Goal: Use online tool/utility: Utilize a website feature to perform a specific function

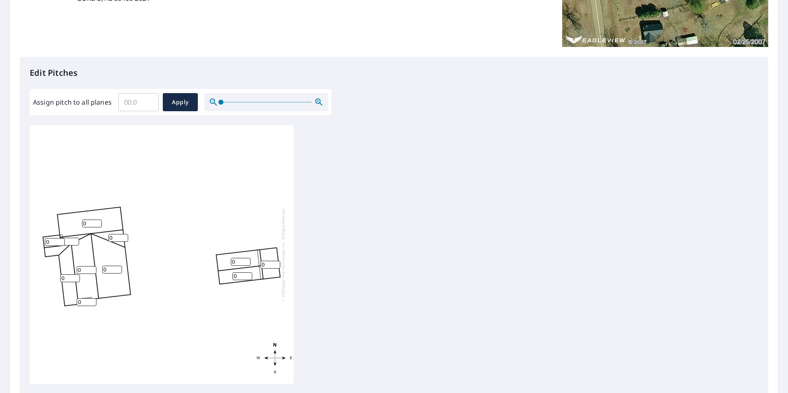
scroll to position [165, 0]
click at [136, 101] on input "Assign pitch to all planes" at bounding box center [138, 101] width 40 height 23
type input "5"
click at [182, 101] on span "Apply" at bounding box center [180, 102] width 22 height 10
type input "5"
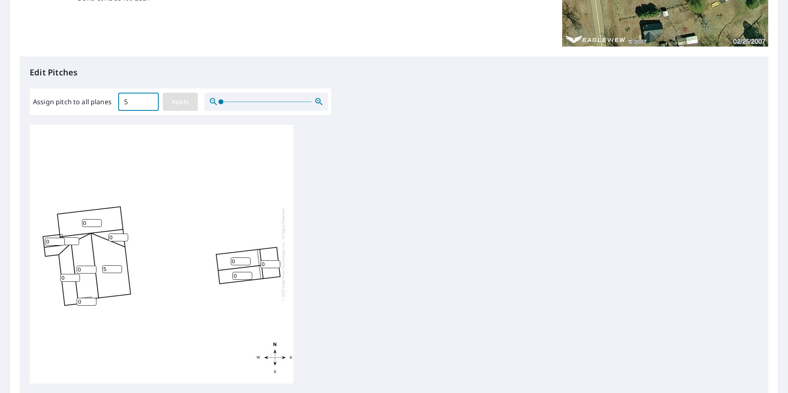
type input "5"
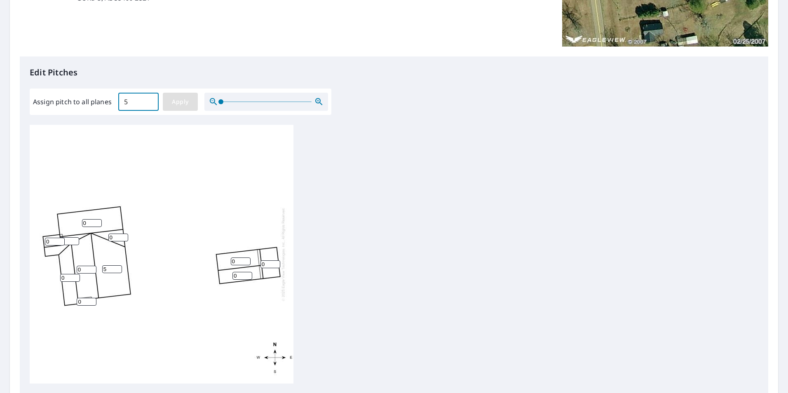
type input "5"
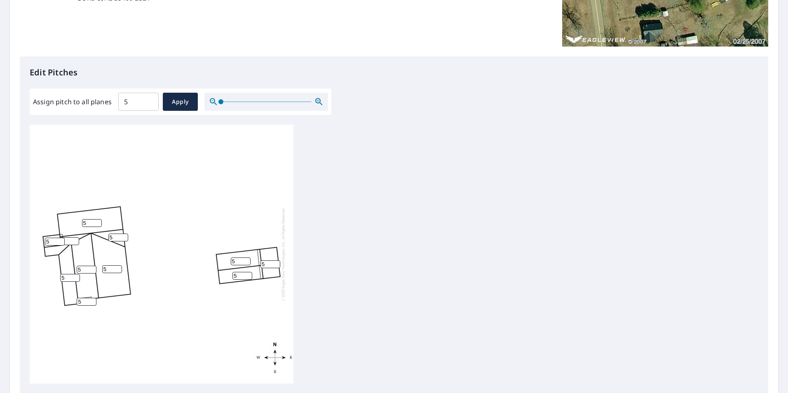
drag, startPoint x: 67, startPoint y: 280, endPoint x: 59, endPoint y: 280, distance: 8.2
click at [59, 280] on div "5 5 5 5 5 5 5 5 5 5 5" at bounding box center [162, 254] width 264 height 259
type input "9"
drag, startPoint x: 81, startPoint y: 304, endPoint x: 76, endPoint y: 303, distance: 4.6
click at [76, 303] on div "5 5 5 9 5 5 5 5 5 5 5" at bounding box center [162, 254] width 264 height 259
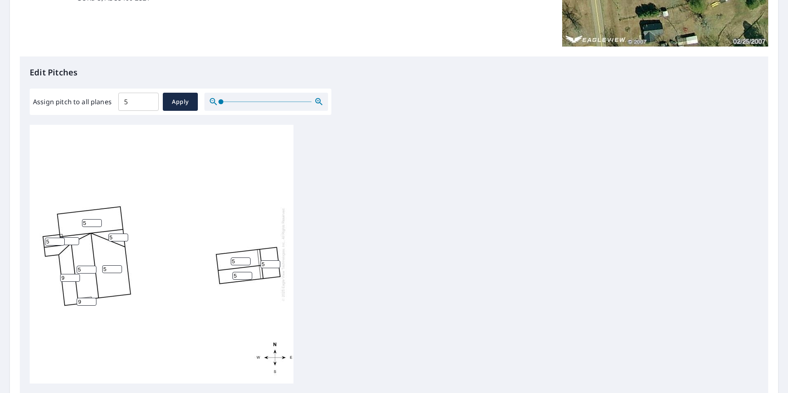
type input "9"
click at [76, 318] on div "5 5 5 9 5 5 5 5 5 5 9" at bounding box center [162, 254] width 264 height 259
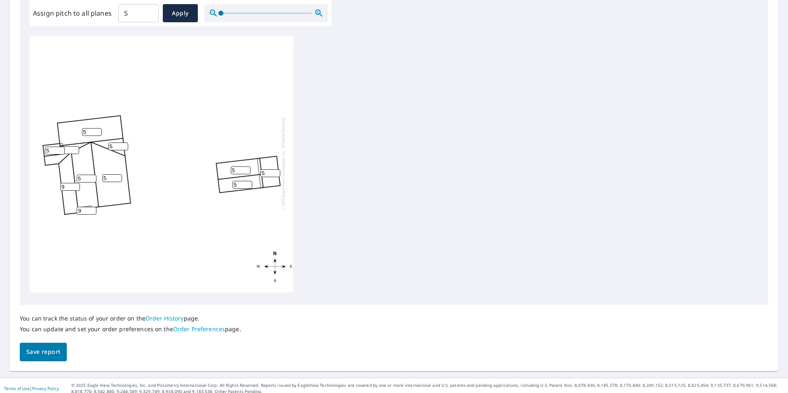
scroll to position [259, 0]
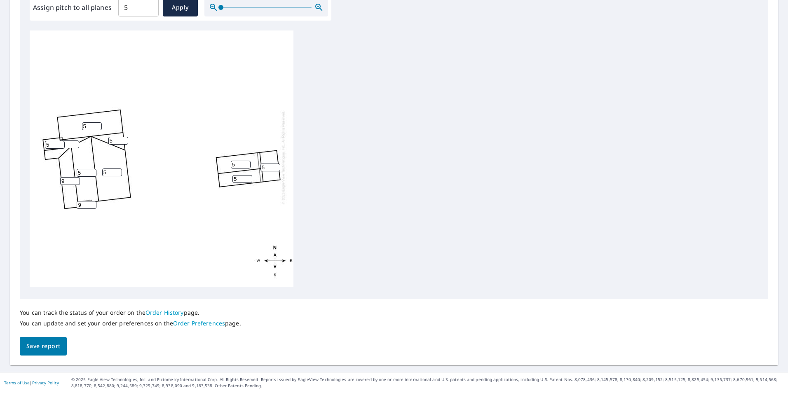
click at [51, 348] on span "Save report" at bounding box center [43, 346] width 34 height 10
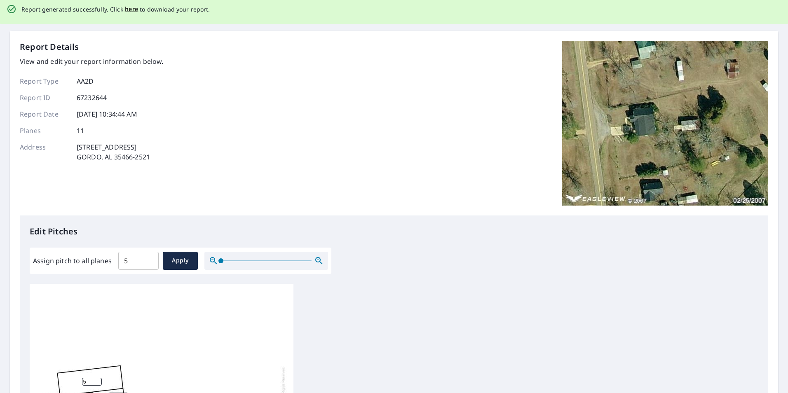
scroll to position [0, 0]
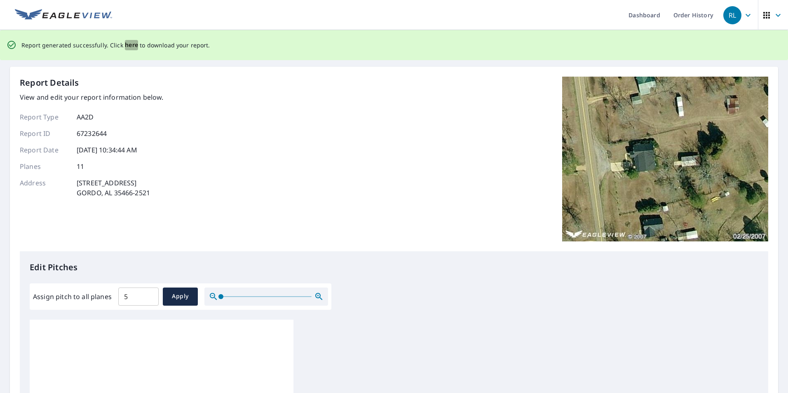
click at [126, 47] on span "here" at bounding box center [132, 45] width 14 height 10
